Goal: Complete application form

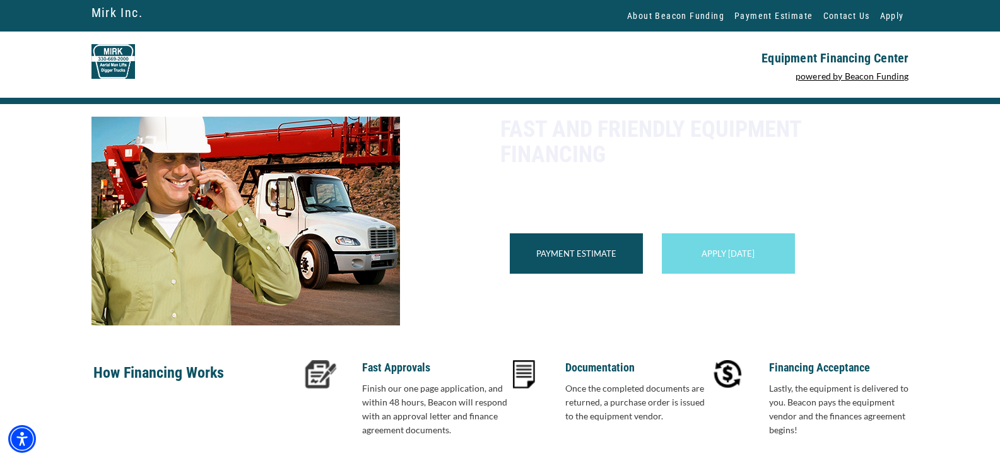
scroll to position [184, 0]
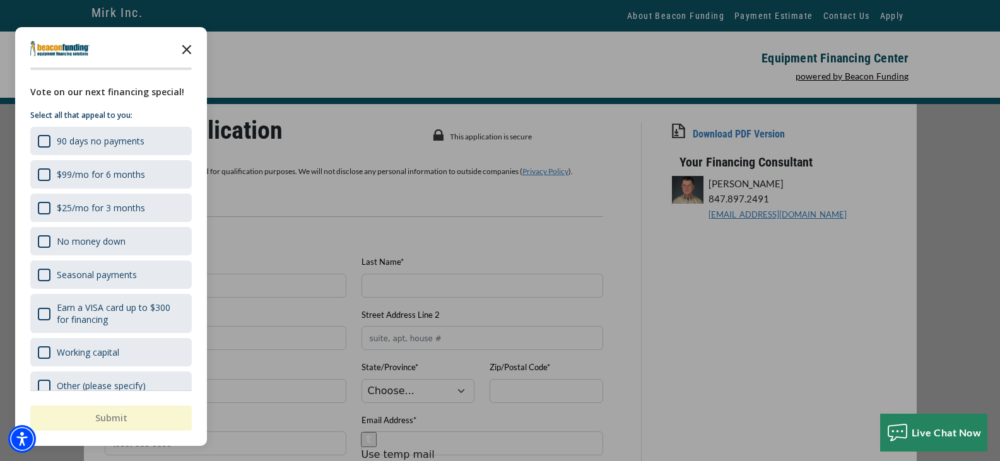
click at [184, 43] on icon "Close the survey" at bounding box center [186, 48] width 25 height 25
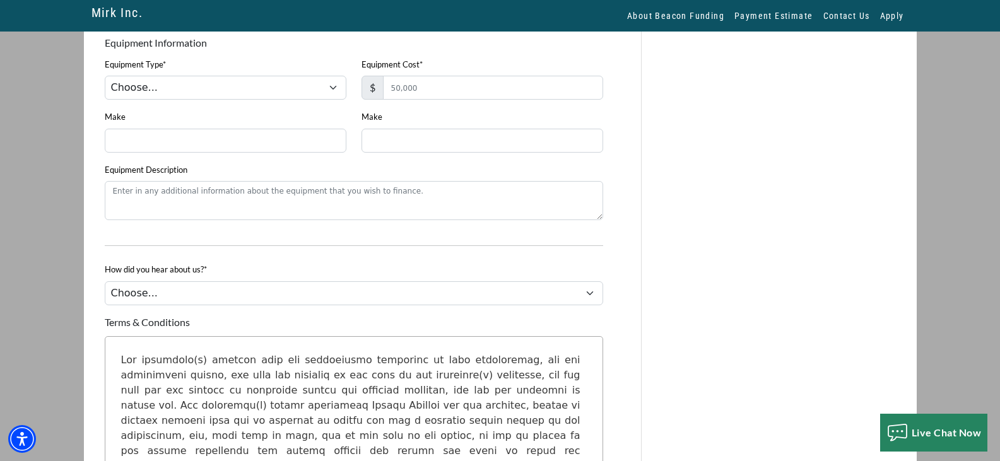
scroll to position [1139, 0]
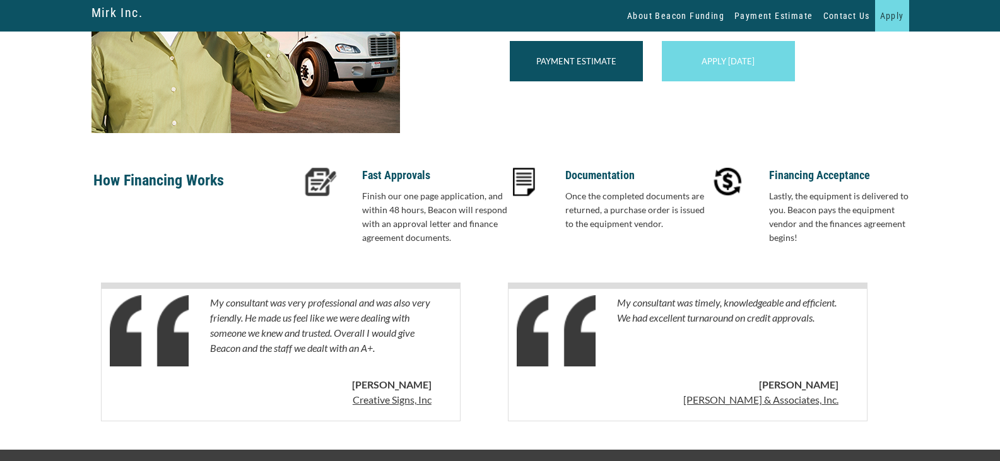
click at [892, 16] on link "Apply" at bounding box center [892, 16] width 34 height 32
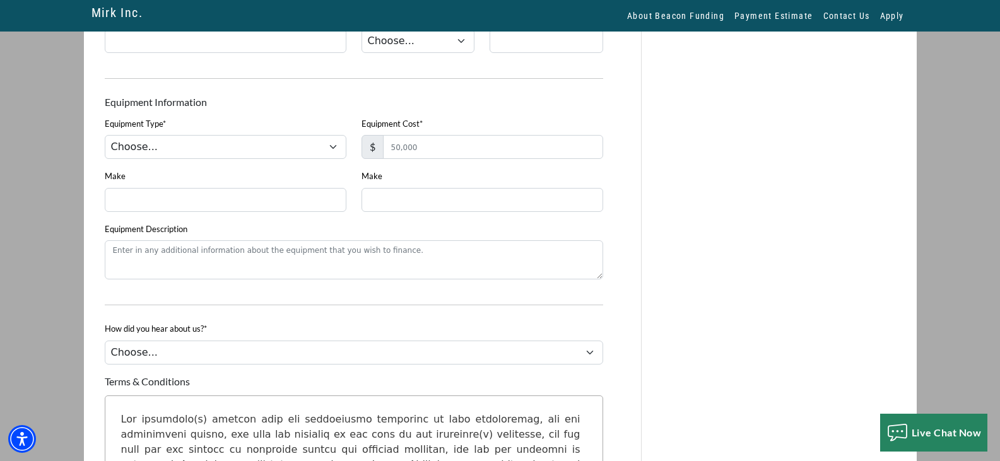
scroll to position [1136, 0]
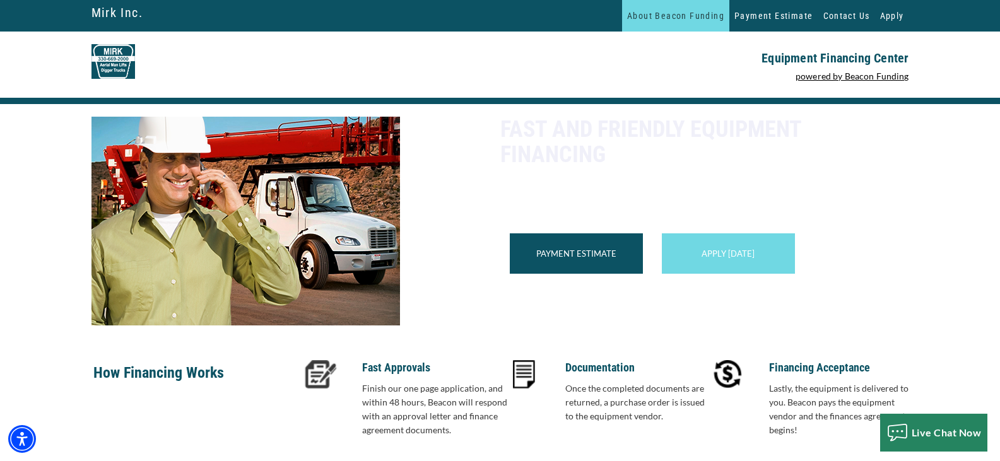
click at [676, 23] on link "About Beacon Funding" at bounding box center [675, 16] width 107 height 32
